Goal: Browse casually: Explore the website without a specific task or goal

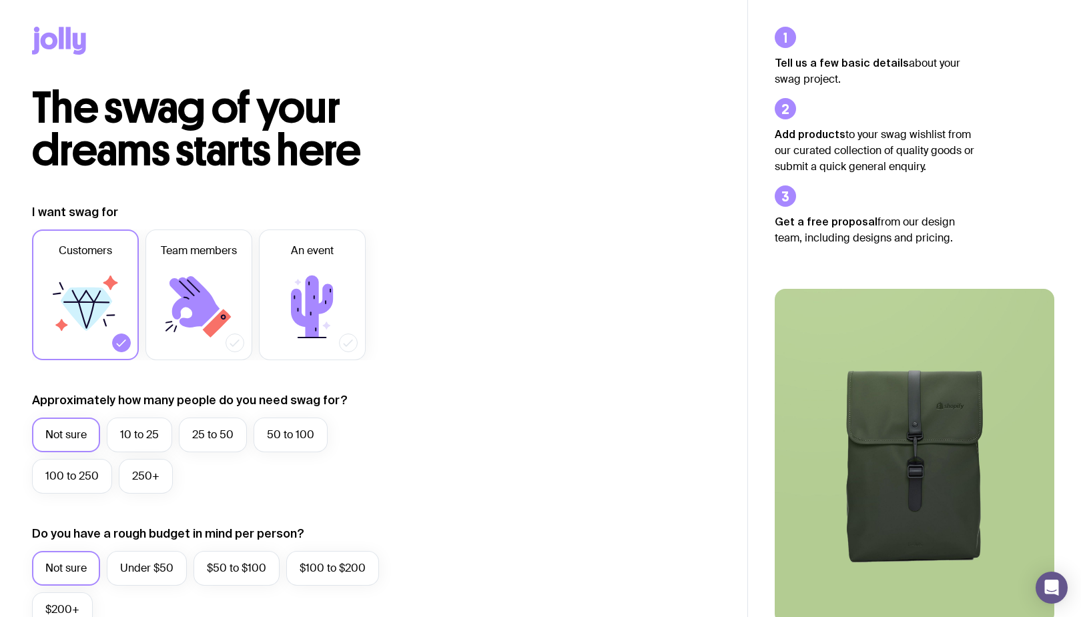
click at [70, 40] on icon at bounding box center [59, 41] width 54 height 28
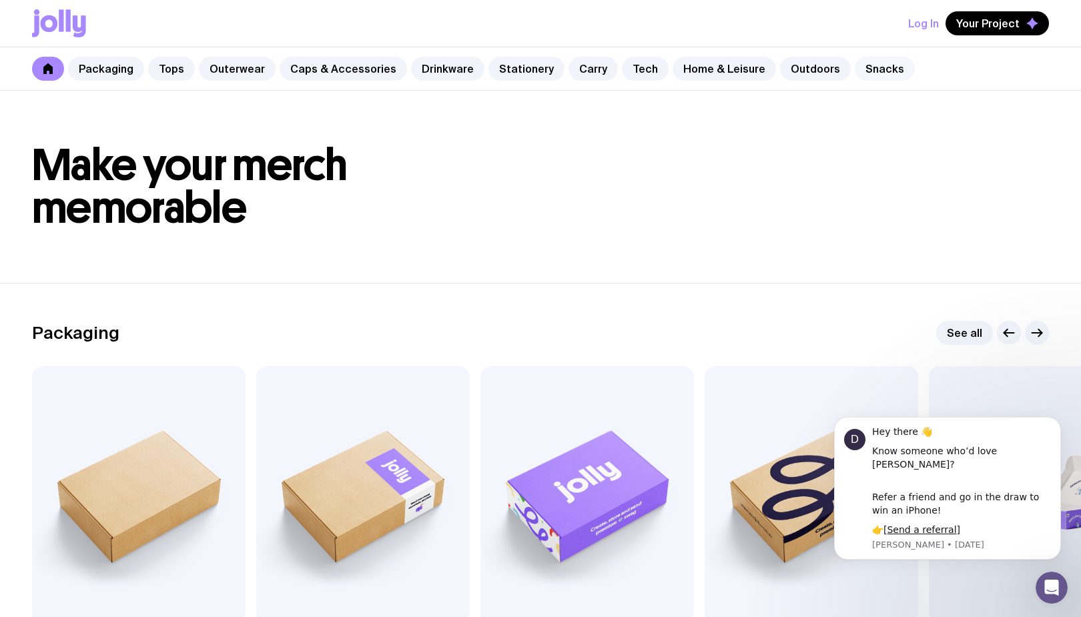
click at [868, 64] on link "Snacks" at bounding box center [885, 69] width 60 height 24
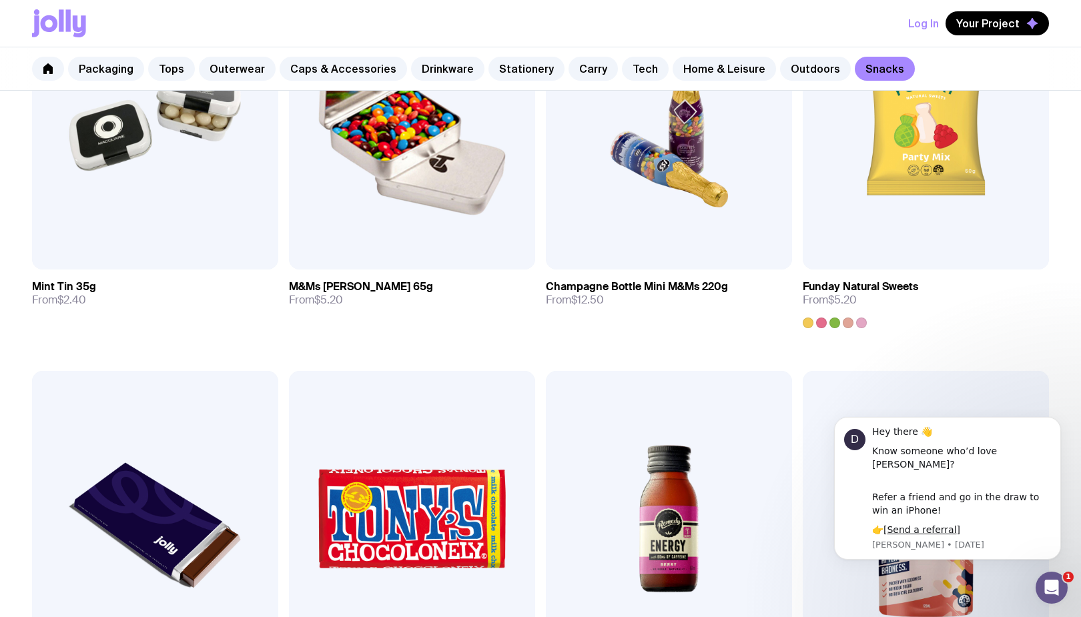
scroll to position [375, 0]
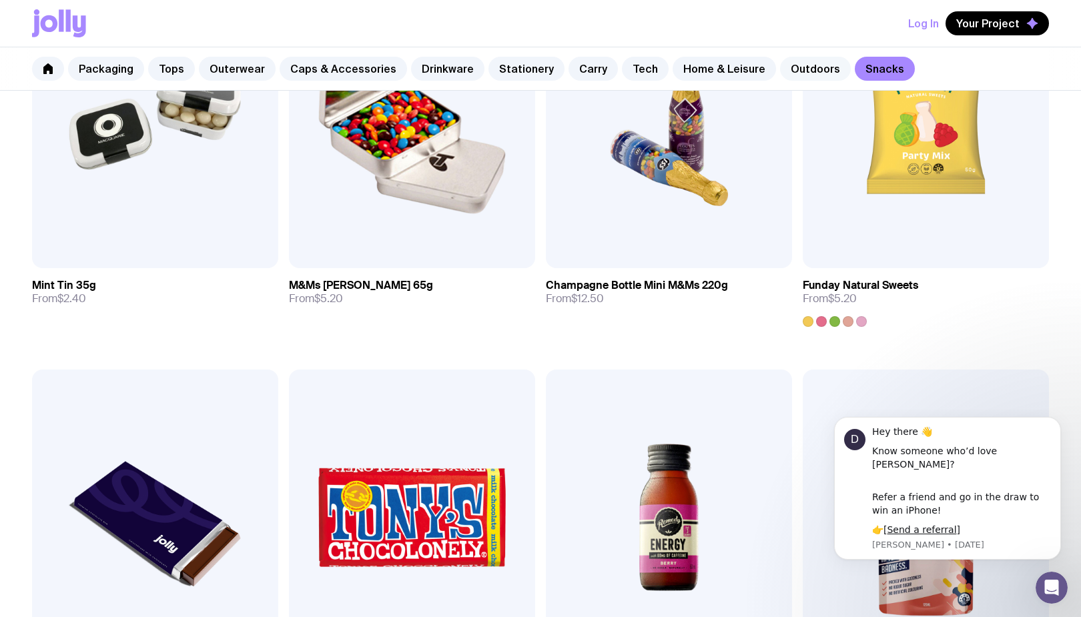
click at [800, 73] on link "Outdoors" at bounding box center [815, 69] width 71 height 24
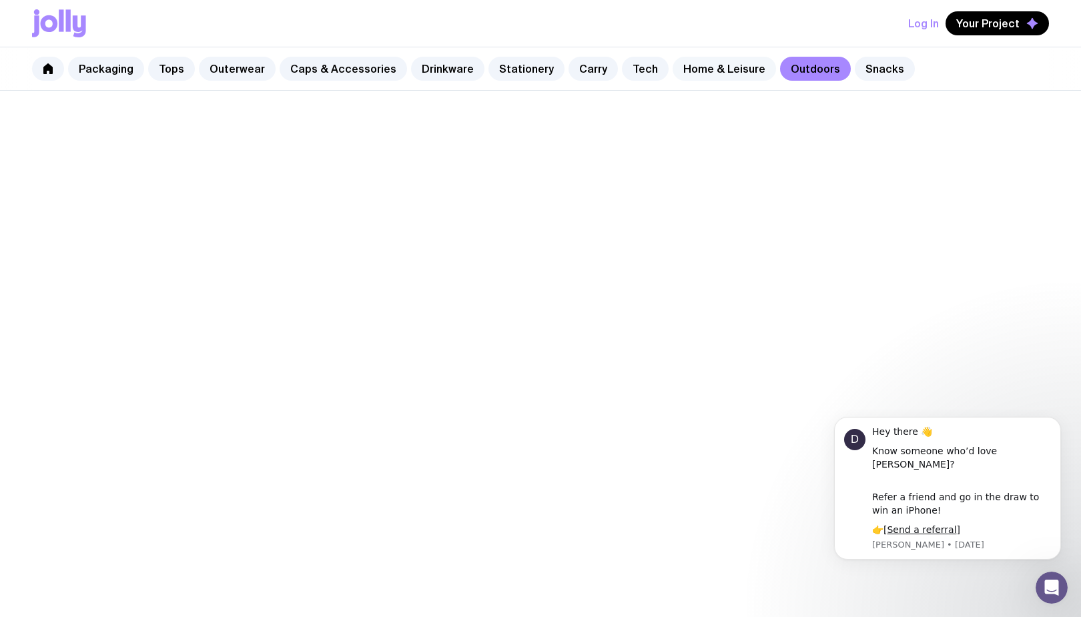
click at [711, 74] on link "Home & Leisure" at bounding box center [724, 69] width 103 height 24
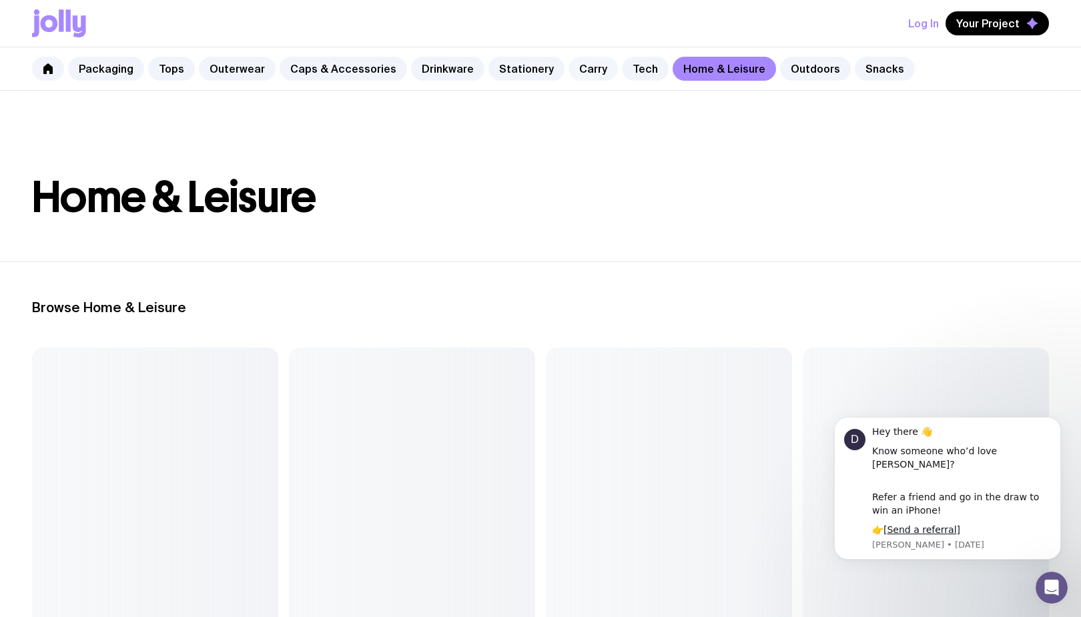
drag, startPoint x: 623, startPoint y: 70, endPoint x: 588, endPoint y: 73, distance: 34.8
click at [623, 70] on link "Tech" at bounding box center [645, 69] width 47 height 24
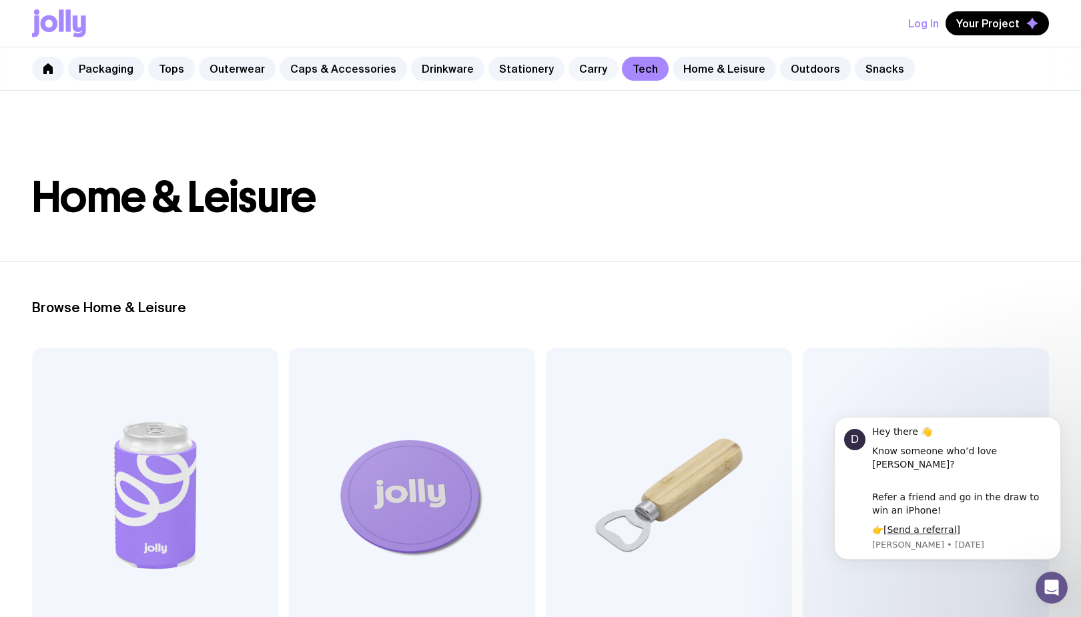
click at [569, 73] on link "Carry" at bounding box center [593, 69] width 49 height 24
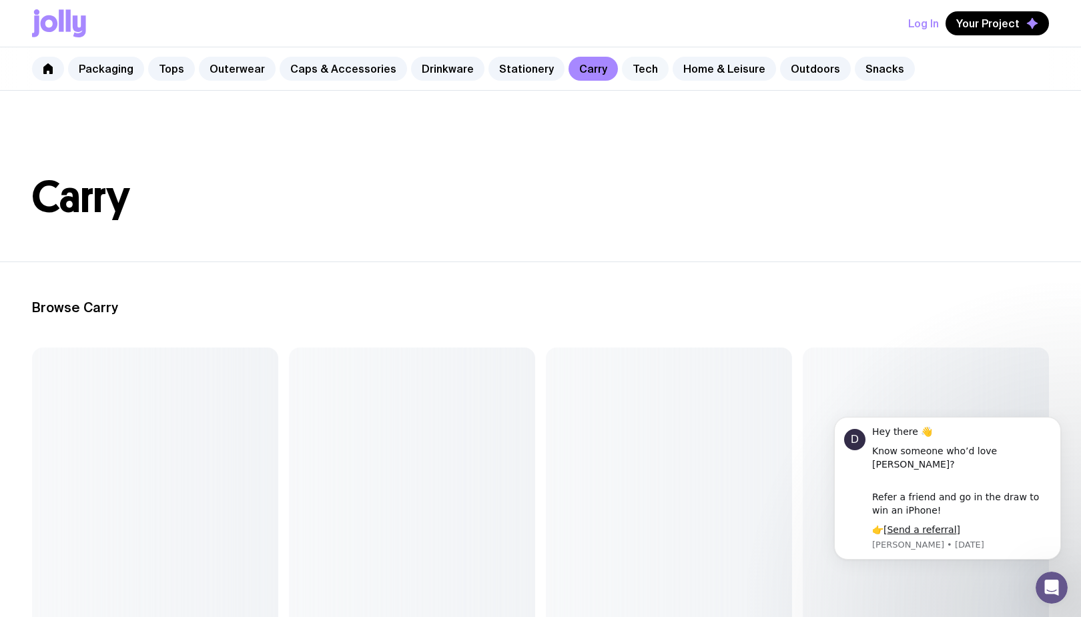
click at [635, 65] on link "Tech" at bounding box center [645, 69] width 47 height 24
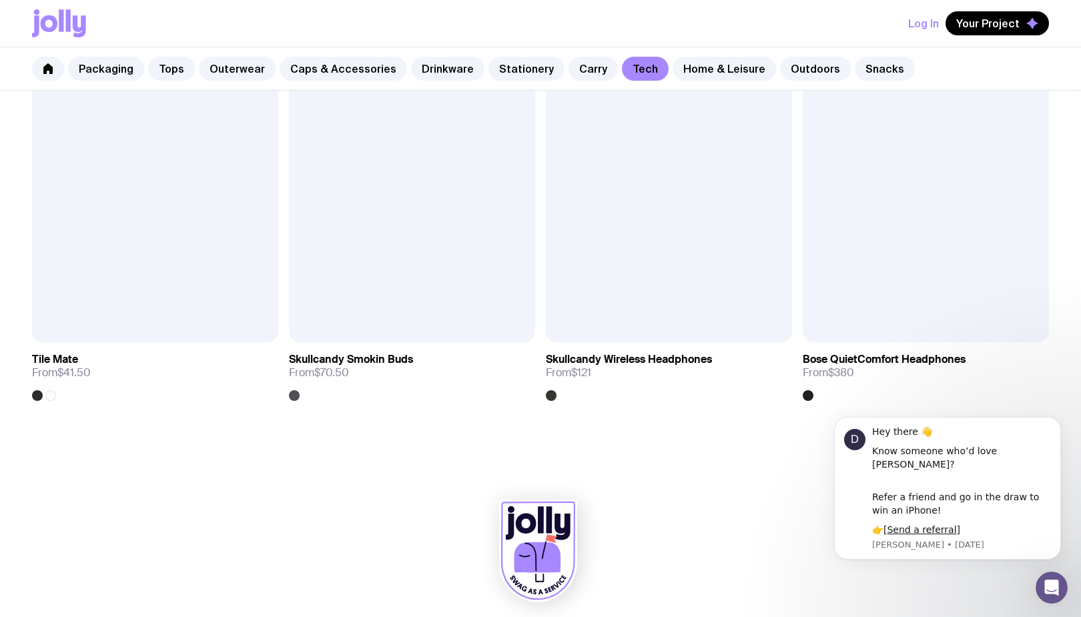
scroll to position [2693, 0]
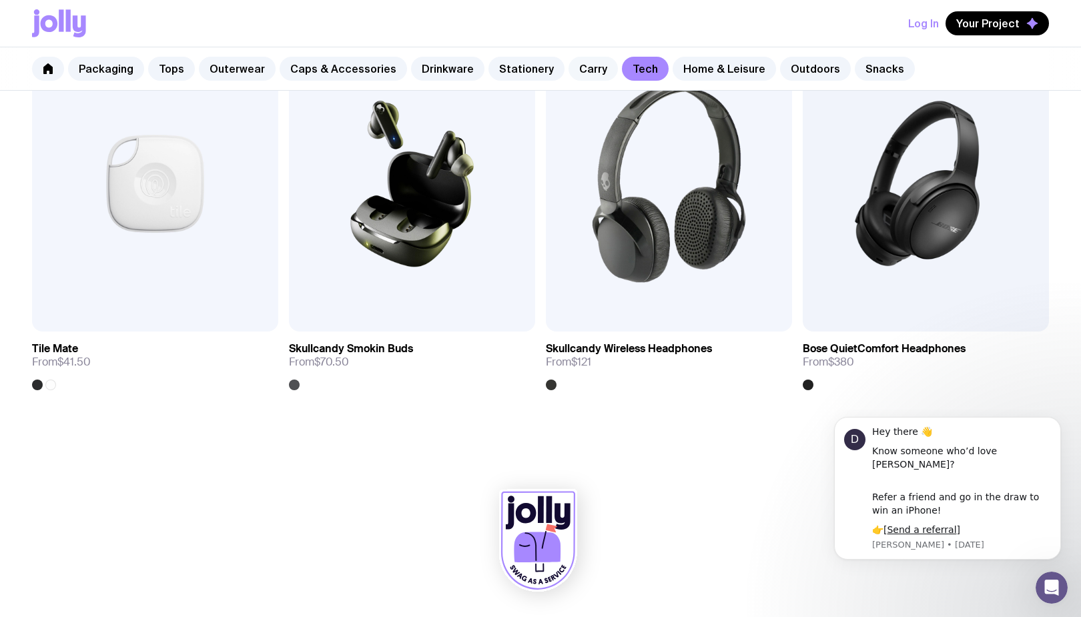
click at [569, 64] on link "Carry" at bounding box center [593, 69] width 49 height 24
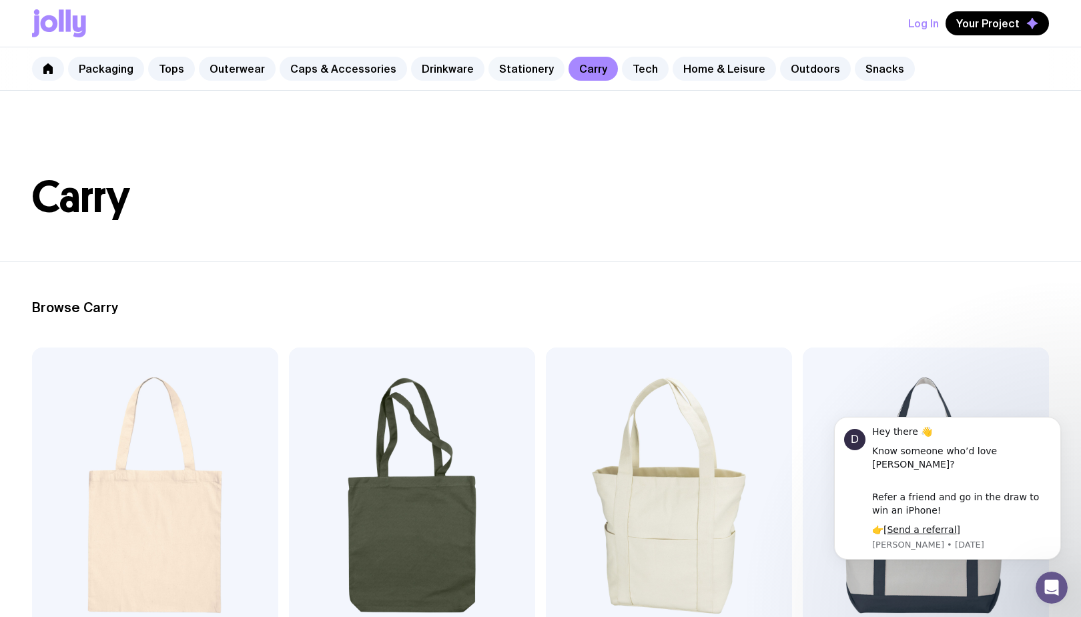
click at [520, 70] on link "Stationery" at bounding box center [526, 69] width 76 height 24
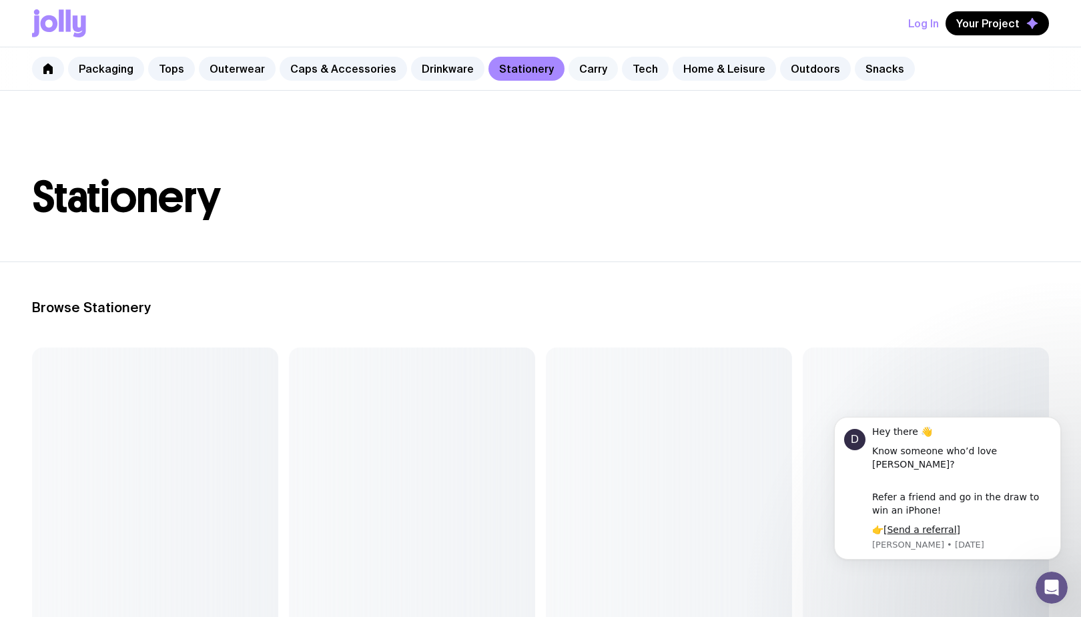
click at [573, 69] on link "Carry" at bounding box center [593, 69] width 49 height 24
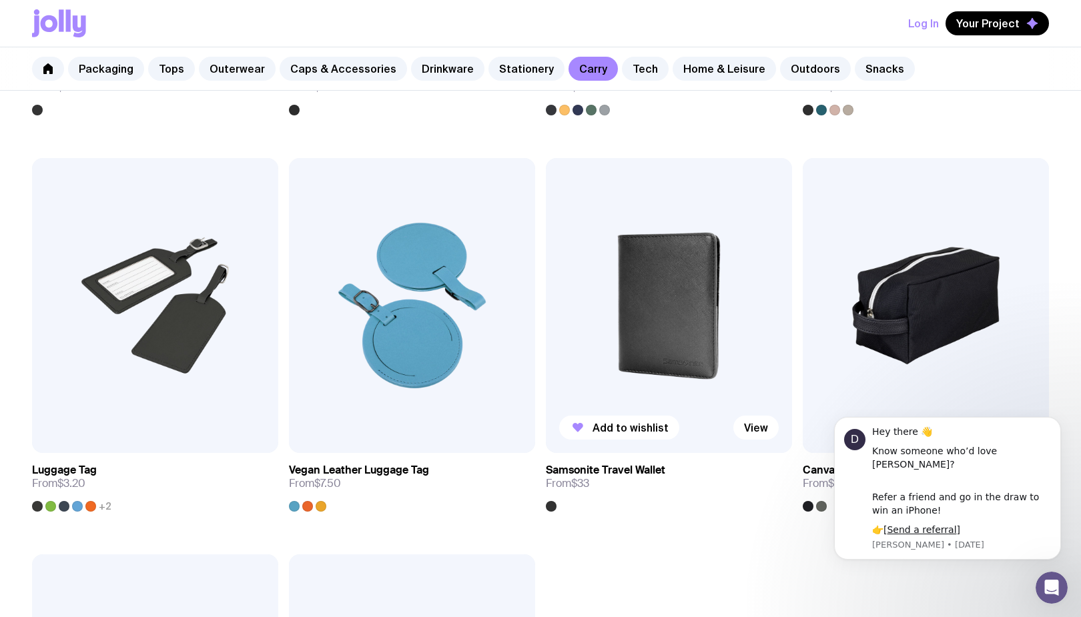
scroll to position [2981, 0]
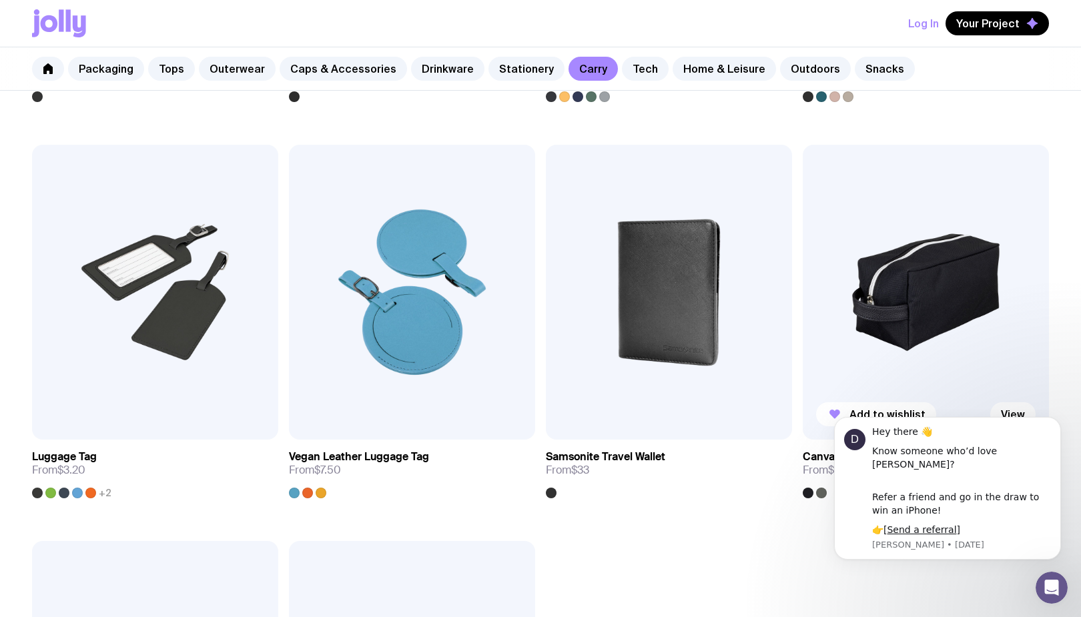
click at [891, 314] on img at bounding box center [926, 293] width 246 height 296
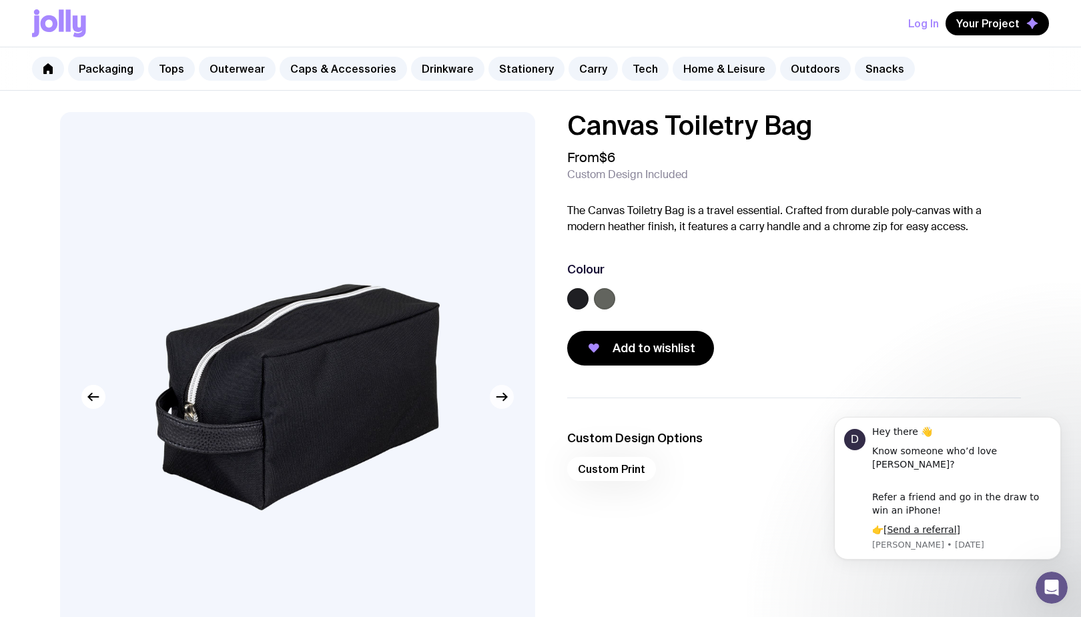
click at [498, 394] on icon "button" at bounding box center [502, 397] width 16 height 16
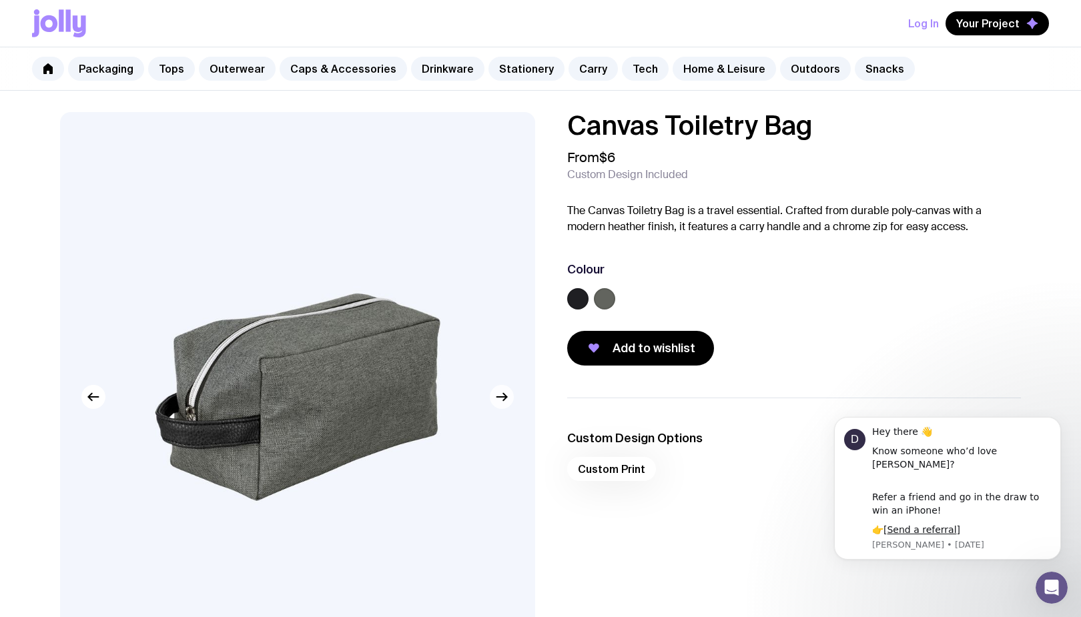
click at [498, 394] on icon "button" at bounding box center [502, 397] width 16 height 16
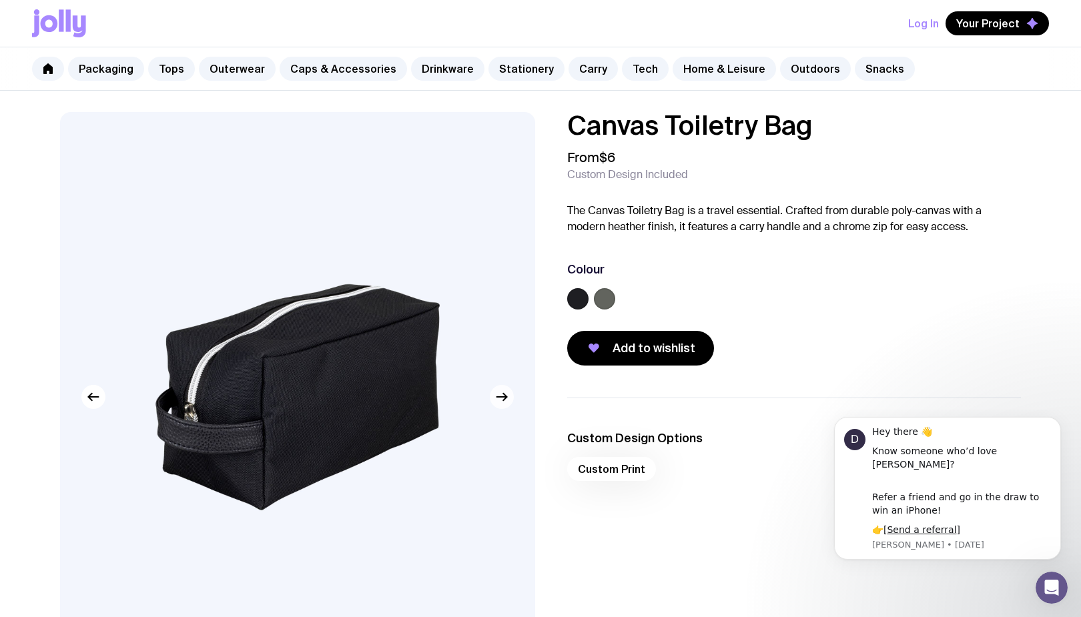
click at [498, 394] on icon "button" at bounding box center [502, 397] width 16 height 16
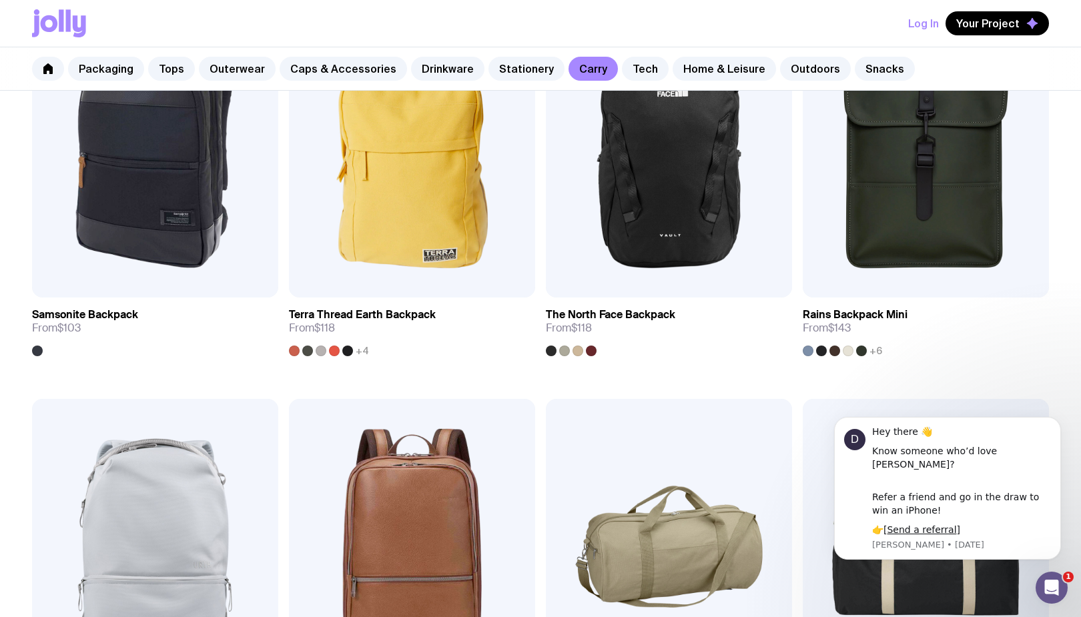
scroll to position [1513, 0]
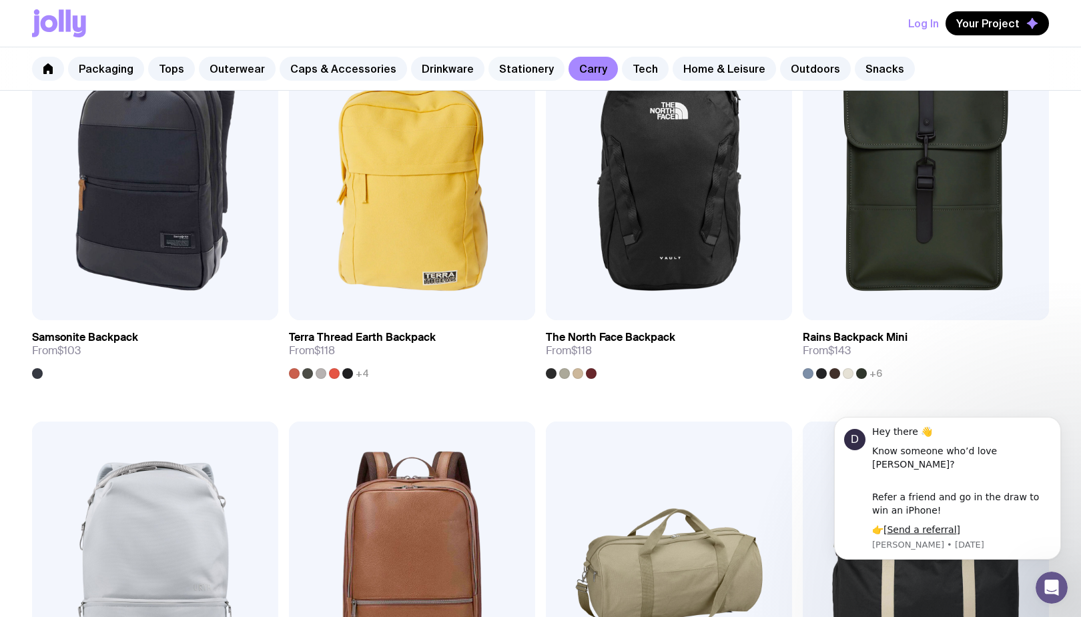
click at [514, 76] on link "Stationery" at bounding box center [526, 69] width 76 height 24
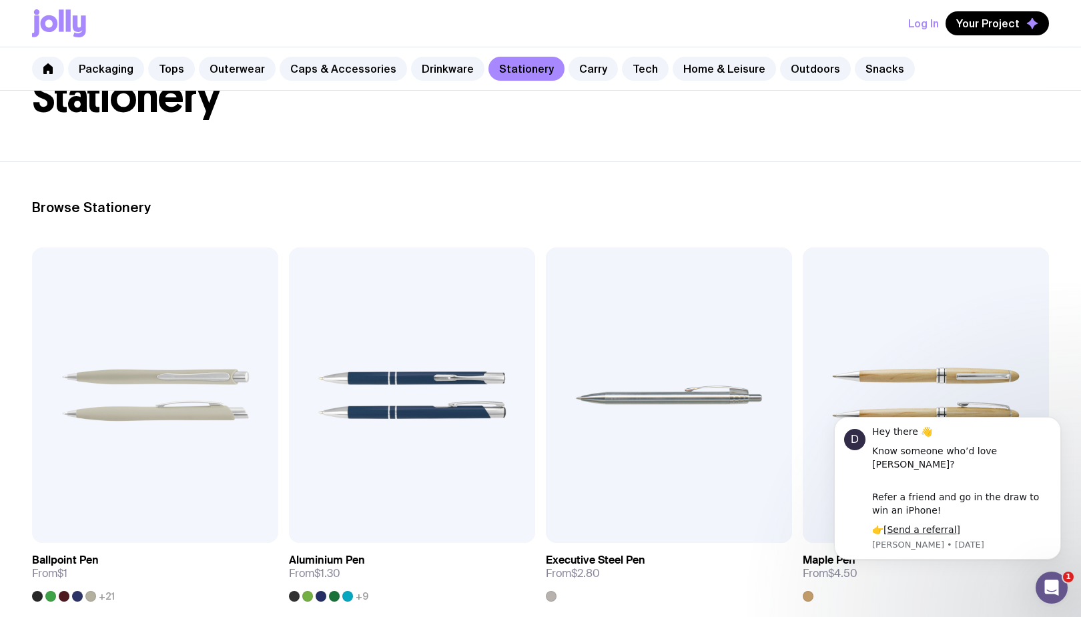
scroll to position [96, 0]
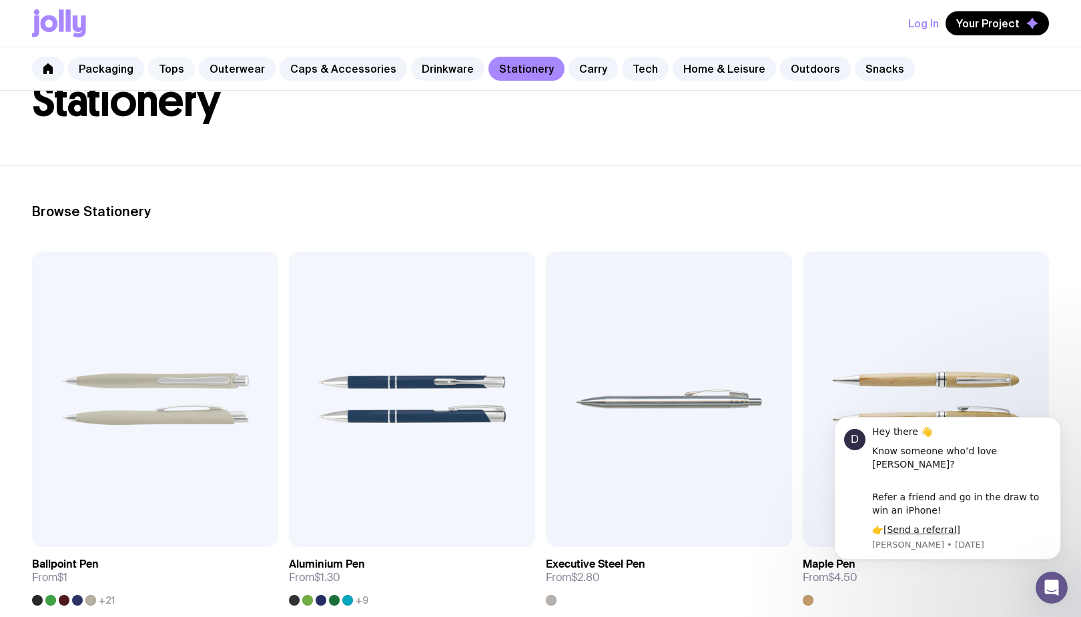
click at [157, 71] on link "Tops" at bounding box center [171, 69] width 47 height 24
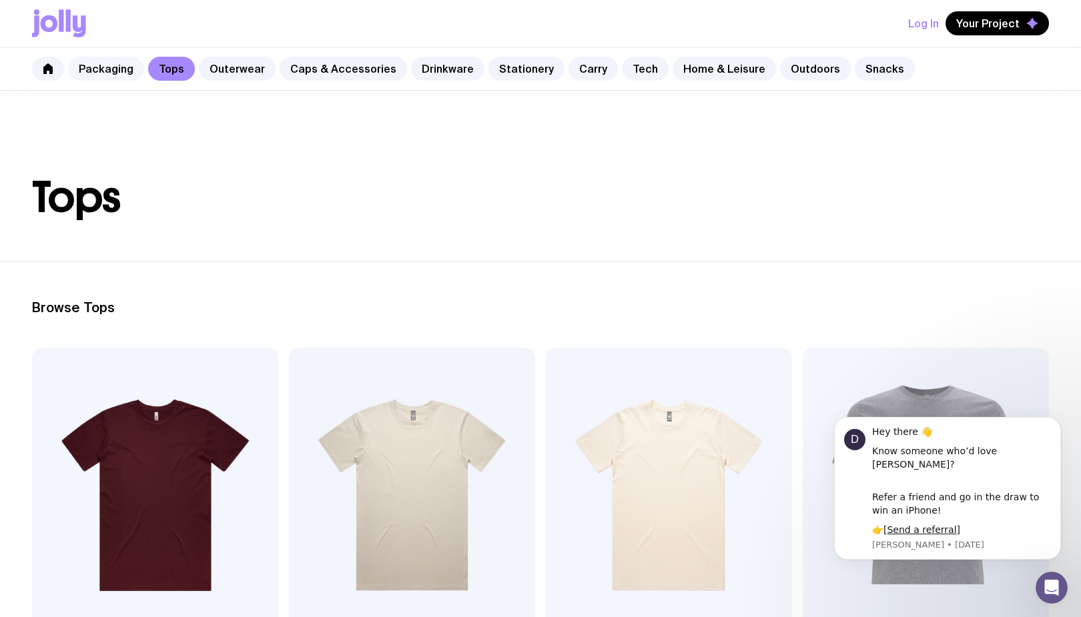
click at [120, 73] on link "Packaging" at bounding box center [106, 69] width 76 height 24
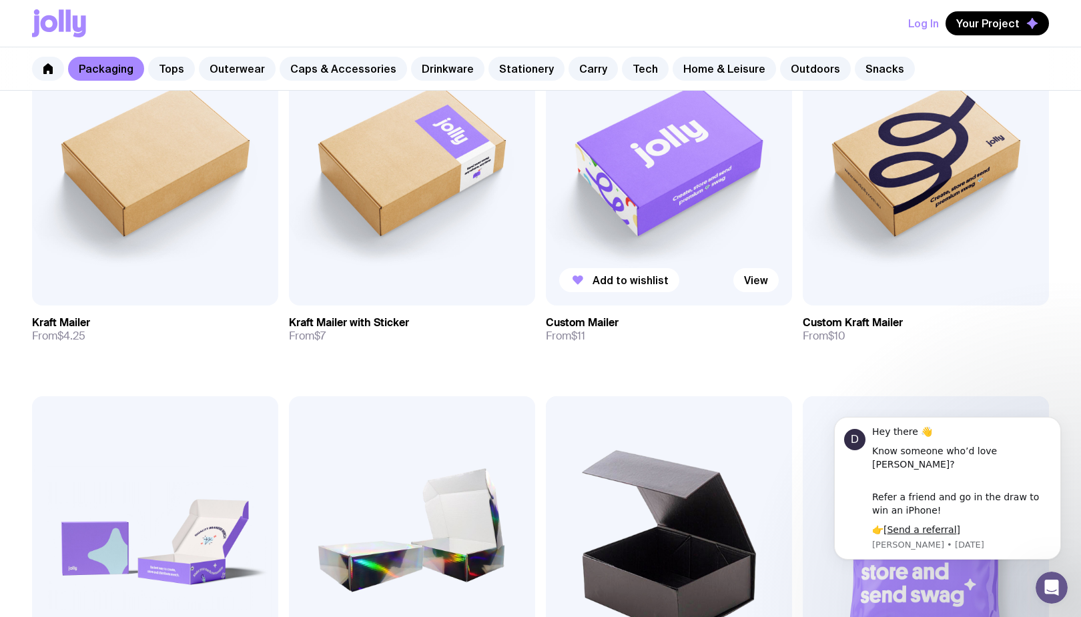
scroll to position [266, 0]
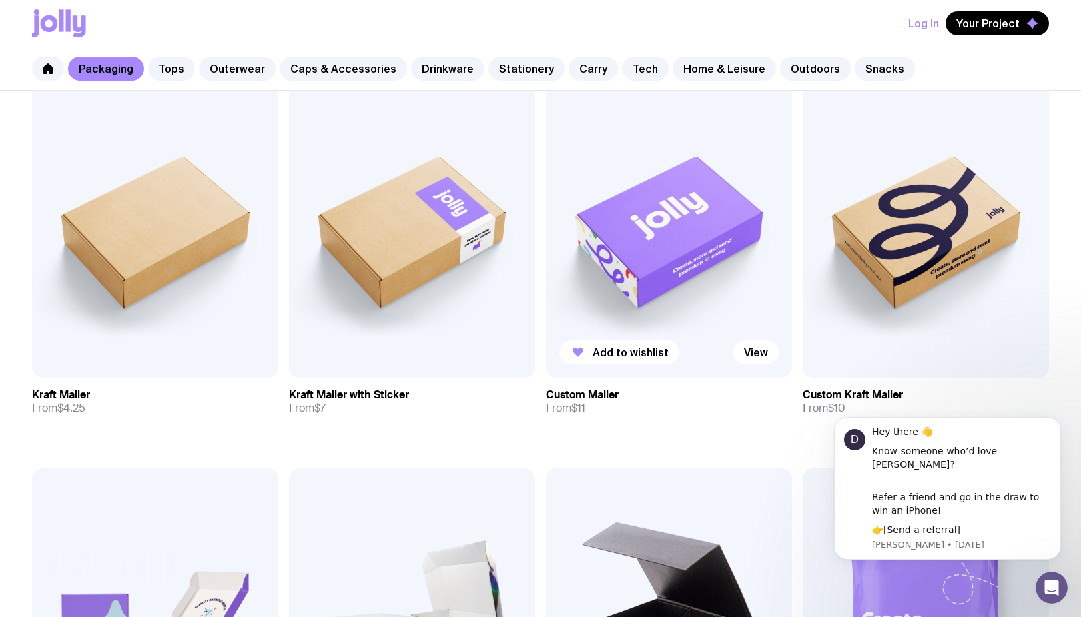
click at [645, 274] on img at bounding box center [669, 230] width 246 height 296
